Goal: Information Seeking & Learning: Learn about a topic

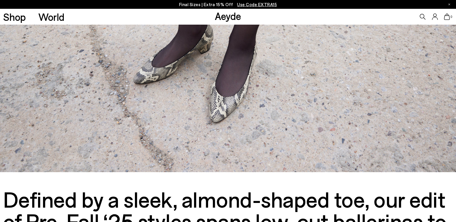
scroll to position [79, 0]
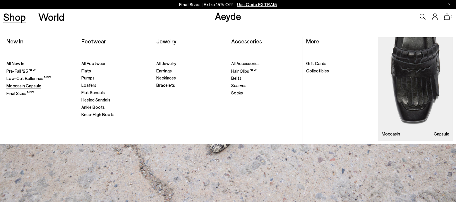
click at [15, 84] on span "Moccasin Capsule" at bounding box center [23, 85] width 35 height 5
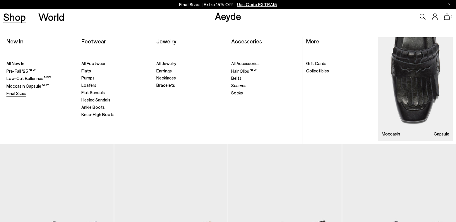
click at [16, 91] on span "Final Sizes" at bounding box center [16, 93] width 20 height 5
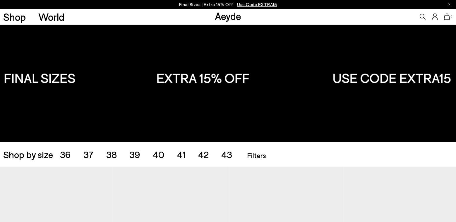
scroll to position [12, 0]
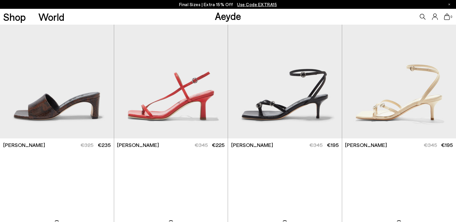
scroll to position [674, 0]
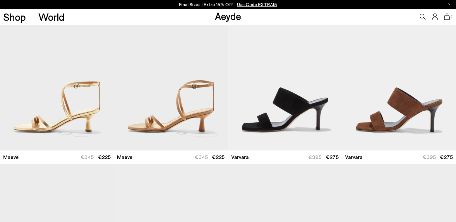
scroll to position [1410, 0]
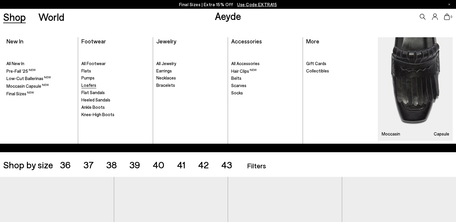
click at [88, 83] on span "Loafers" at bounding box center [88, 84] width 15 height 5
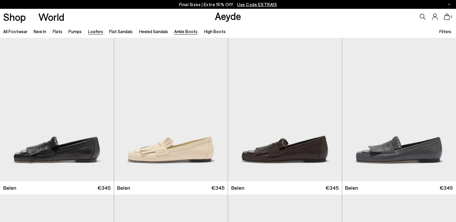
click at [186, 32] on link "Ankle Boots" at bounding box center [185, 31] width 23 height 5
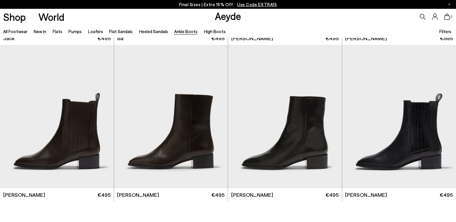
scroll to position [1245, 0]
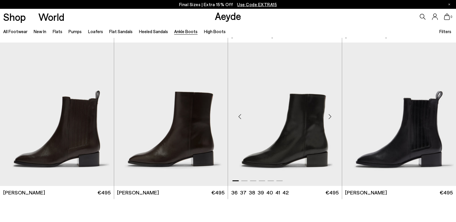
click at [289, 158] on img "1 / 6" at bounding box center [285, 113] width 114 height 143
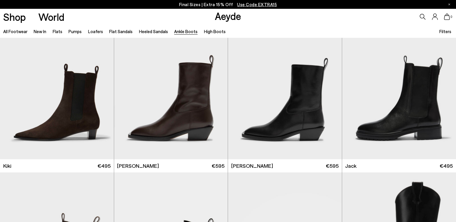
scroll to position [964, 0]
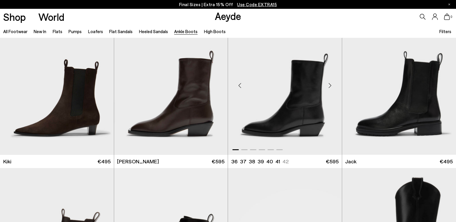
click at [303, 127] on img "1 / 6" at bounding box center [285, 83] width 114 height 143
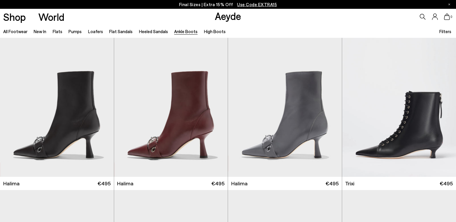
scroll to position [0, 0]
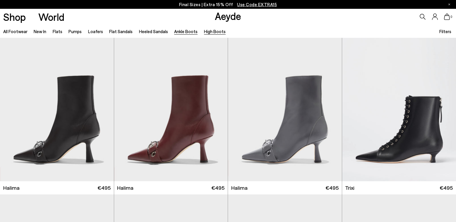
click at [214, 32] on link "High Boots" at bounding box center [215, 31] width 22 height 5
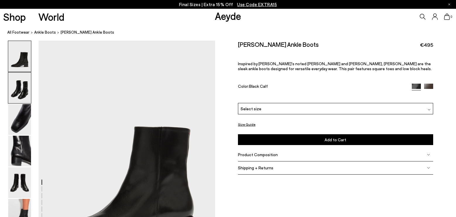
click at [21, 92] on img at bounding box center [19, 88] width 23 height 31
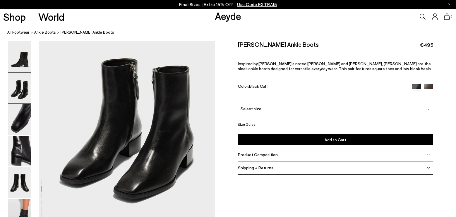
scroll to position [286, 0]
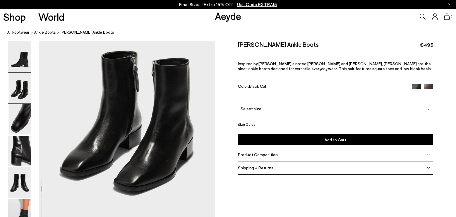
click at [22, 121] on img at bounding box center [19, 119] width 23 height 31
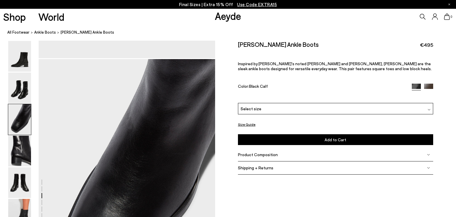
scroll to position [473, 0]
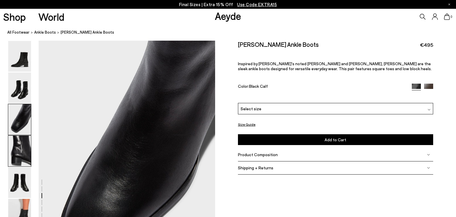
click at [24, 149] on img at bounding box center [19, 151] width 23 height 31
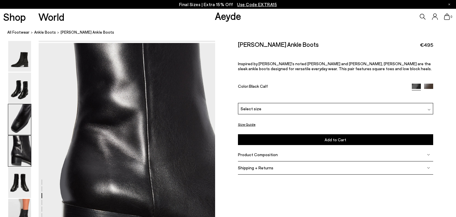
scroll to position [709, 0]
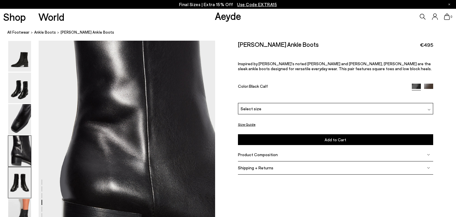
click at [19, 179] on img at bounding box center [19, 183] width 23 height 31
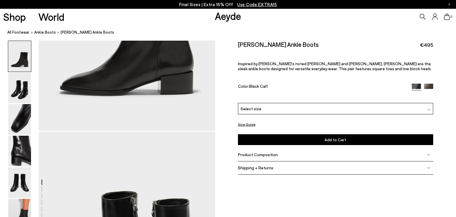
scroll to position [25, 0]
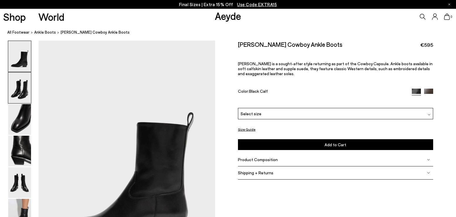
click at [22, 88] on img at bounding box center [19, 88] width 23 height 31
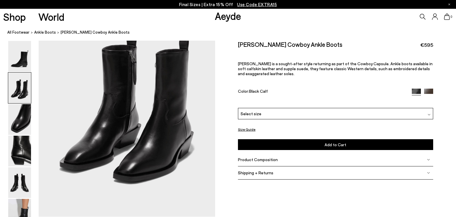
scroll to position [301, 0]
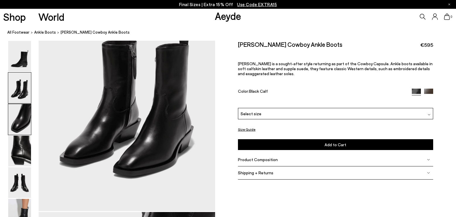
click at [25, 124] on img at bounding box center [19, 119] width 23 height 31
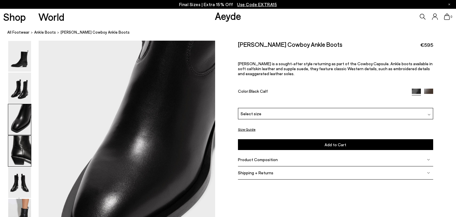
click at [18, 151] on img at bounding box center [19, 151] width 23 height 31
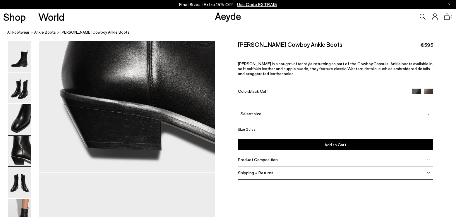
scroll to position [827, 0]
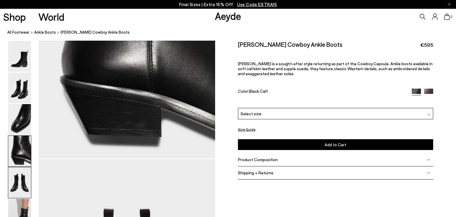
drag, startPoint x: 25, startPoint y: 182, endPoint x: 28, endPoint y: 181, distance: 3.6
click at [25, 182] on img at bounding box center [19, 183] width 23 height 31
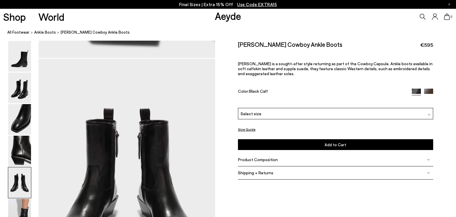
scroll to position [925, 0]
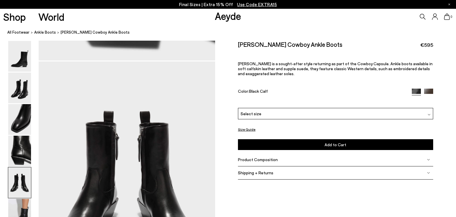
click at [242, 129] on button "Size Guide" at bounding box center [247, 129] width 18 height 7
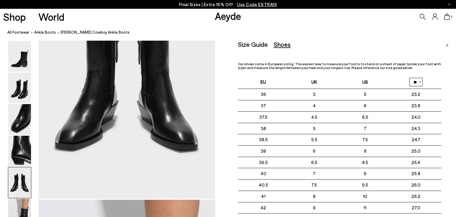
scroll to position [1020, 23]
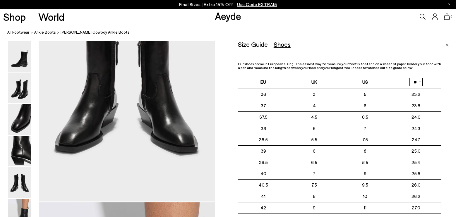
click at [448, 44] on img "Close" at bounding box center [447, 45] width 3 height 3
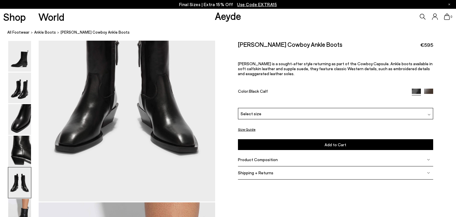
click at [427, 173] on img at bounding box center [428, 173] width 3 height 3
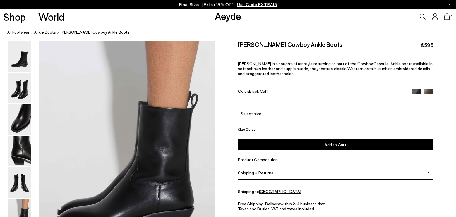
scroll to position [1177, 23]
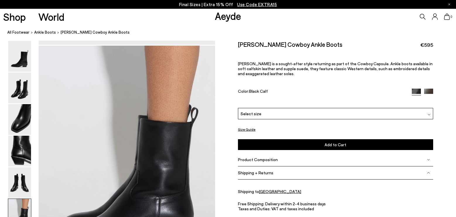
click at [424, 92] on img at bounding box center [428, 93] width 9 height 9
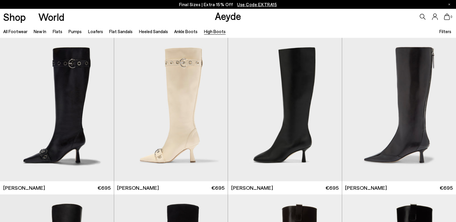
drag, startPoint x: 41, startPoint y: 31, endPoint x: 51, endPoint y: 32, distance: 9.4
click at [41, 31] on link "New In" at bounding box center [40, 31] width 13 height 5
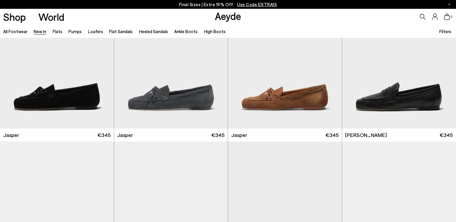
scroll to position [212, 0]
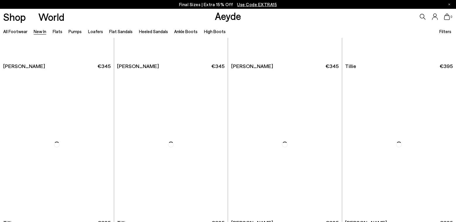
scroll to position [1223, 0]
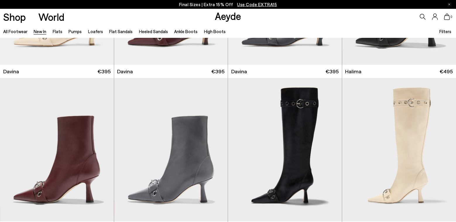
scroll to position [2087, 0]
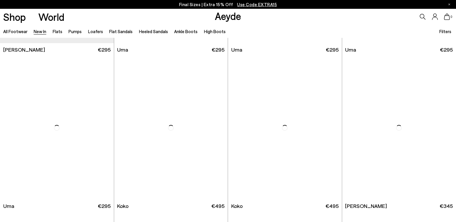
scroll to position [2955, 0]
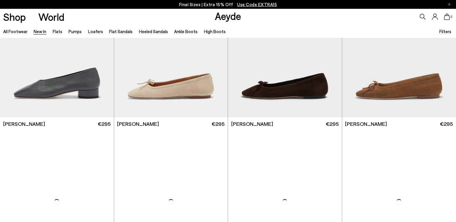
scroll to position [3625, 0]
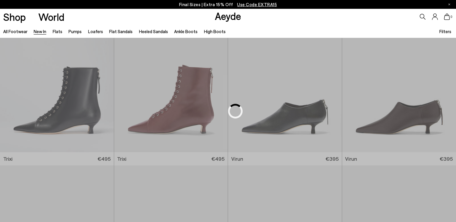
scroll to position [950, 0]
